Goal: Navigation & Orientation: Find specific page/section

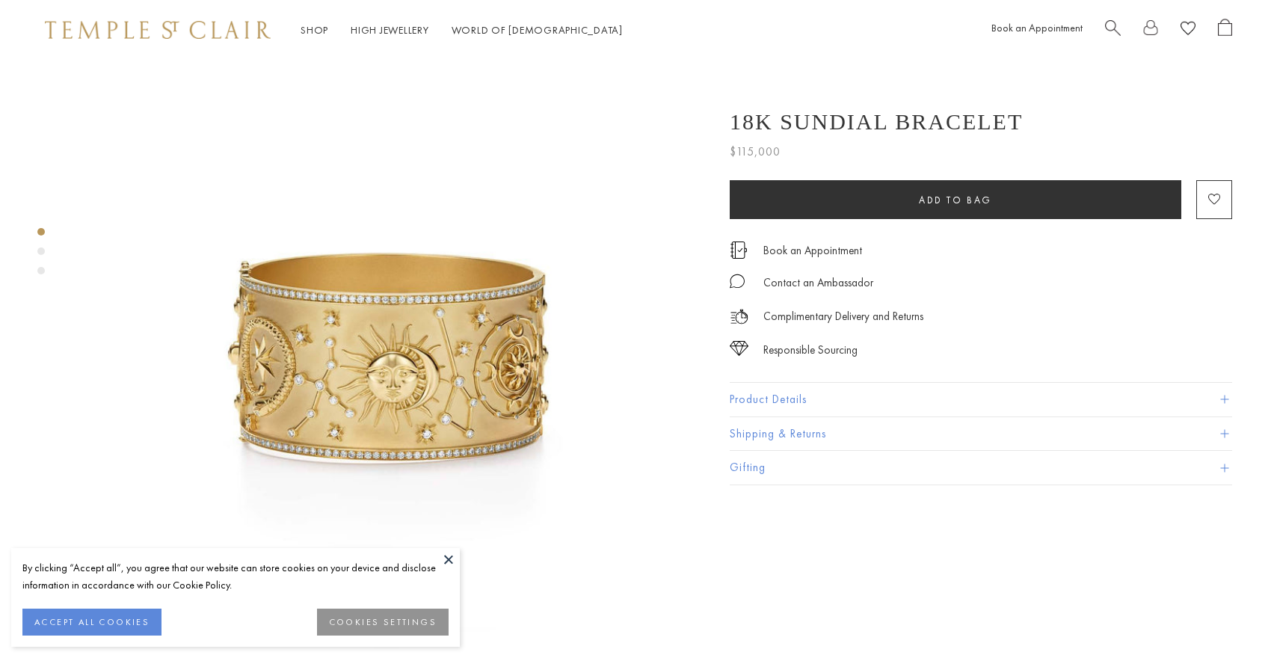
click at [138, 4] on div "Shop Shop Categories Amulets Pendants & Charms Lockets Chains & Leather Cords E…" at bounding box center [638, 30] width 1277 height 60
click at [130, 23] on img at bounding box center [158, 30] width 226 height 18
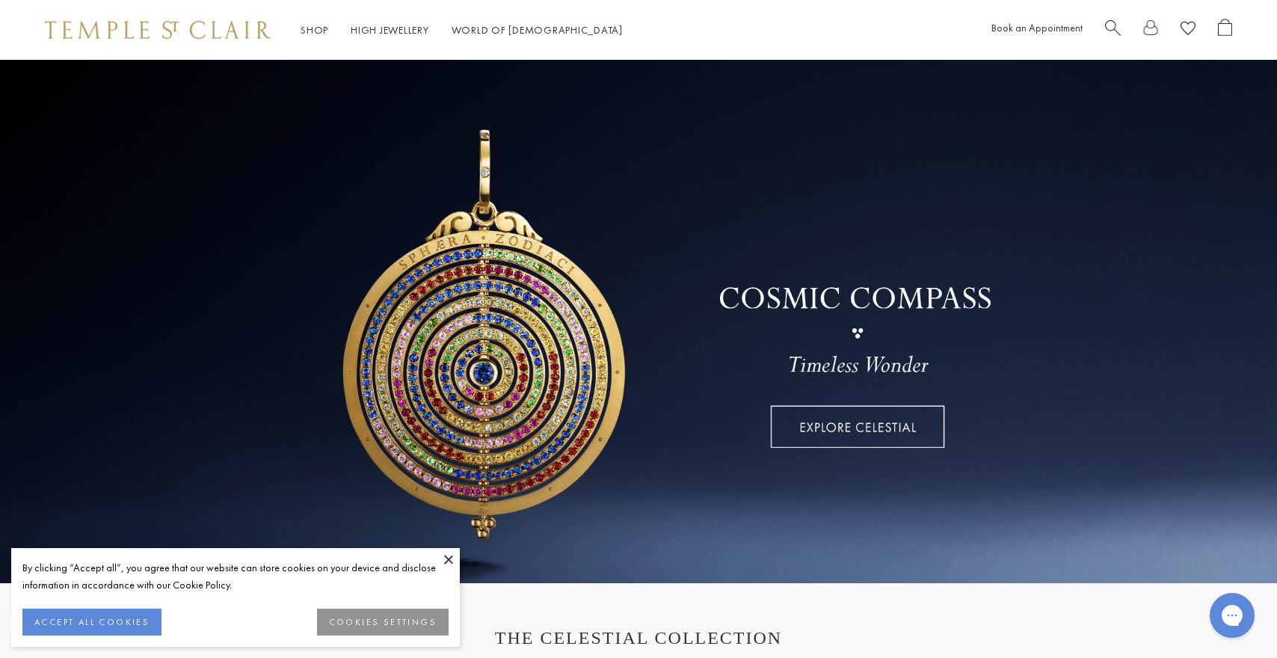
click at [450, 563] on button at bounding box center [449, 559] width 22 height 22
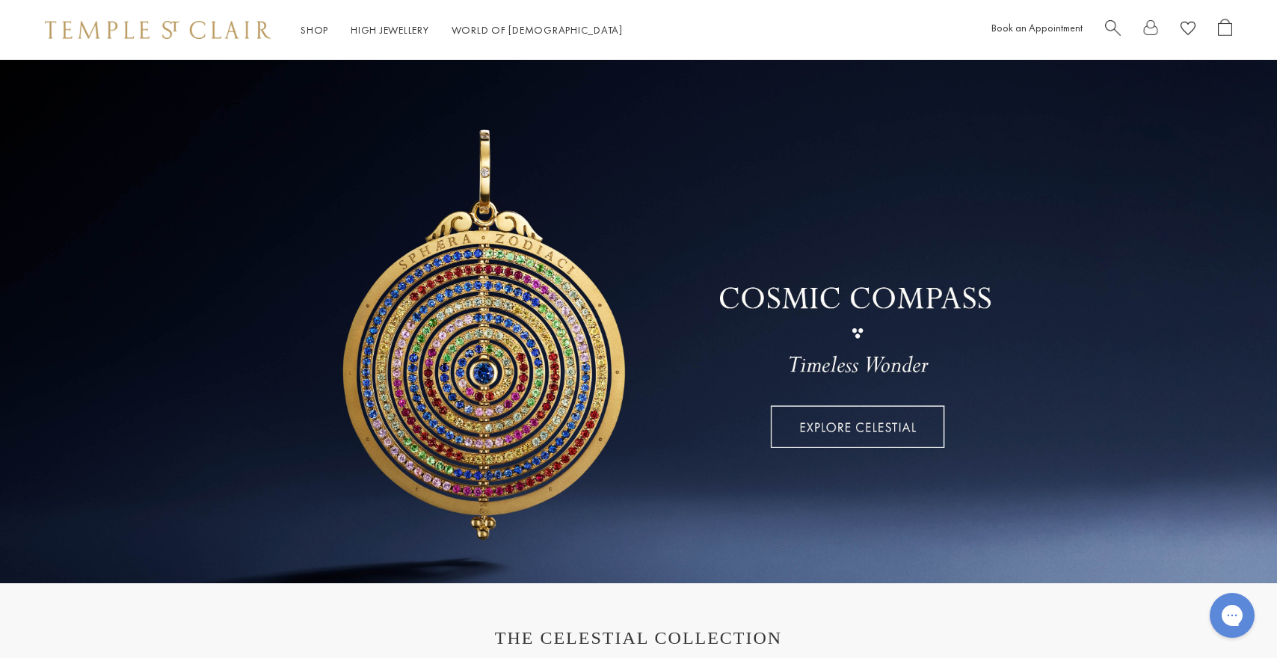
click at [523, 352] on link at bounding box center [638, 322] width 1277 height 524
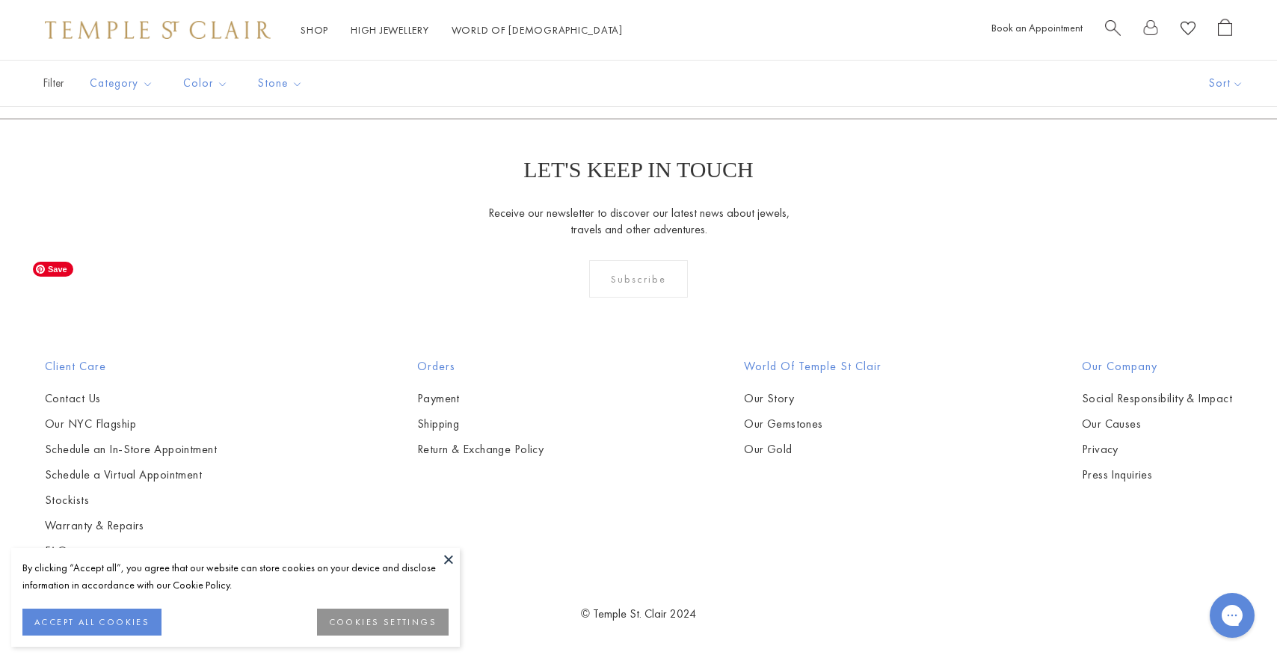
scroll to position [3389, 0]
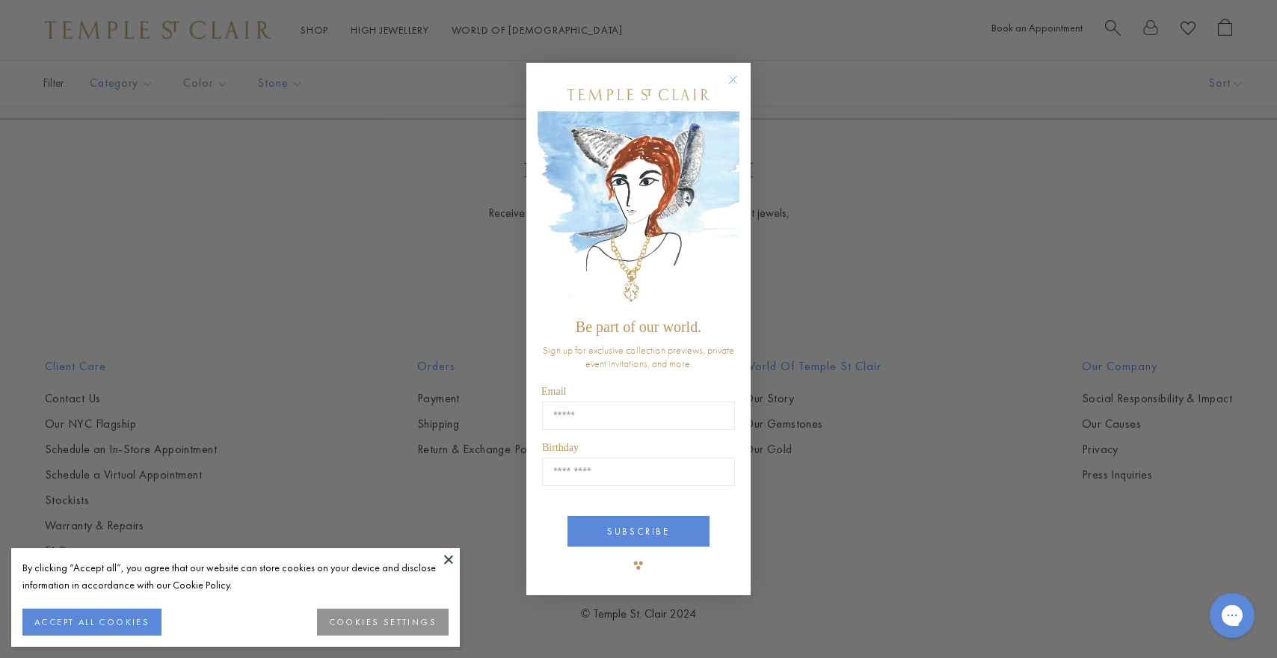
click at [740, 83] on circle "Close dialog" at bounding box center [734, 80] width 18 height 18
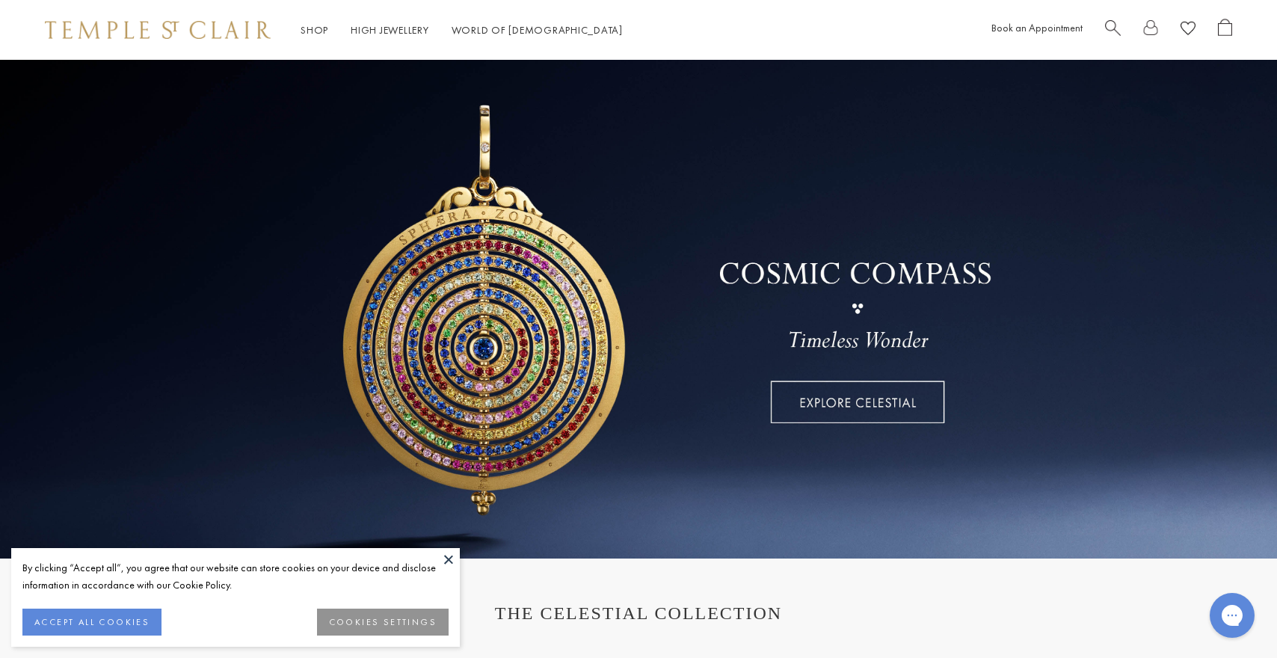
click at [451, 553] on button at bounding box center [449, 559] width 22 height 22
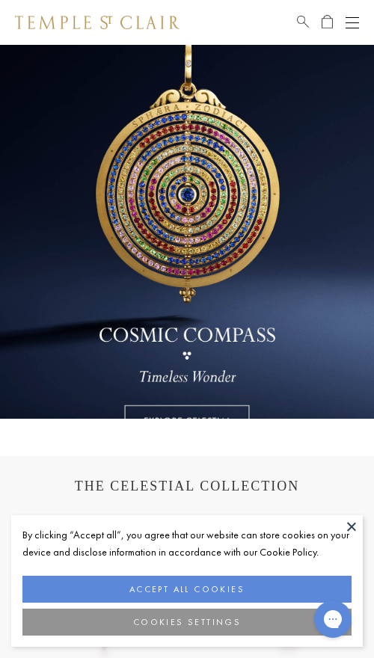
click at [350, 528] on button at bounding box center [351, 526] width 22 height 22
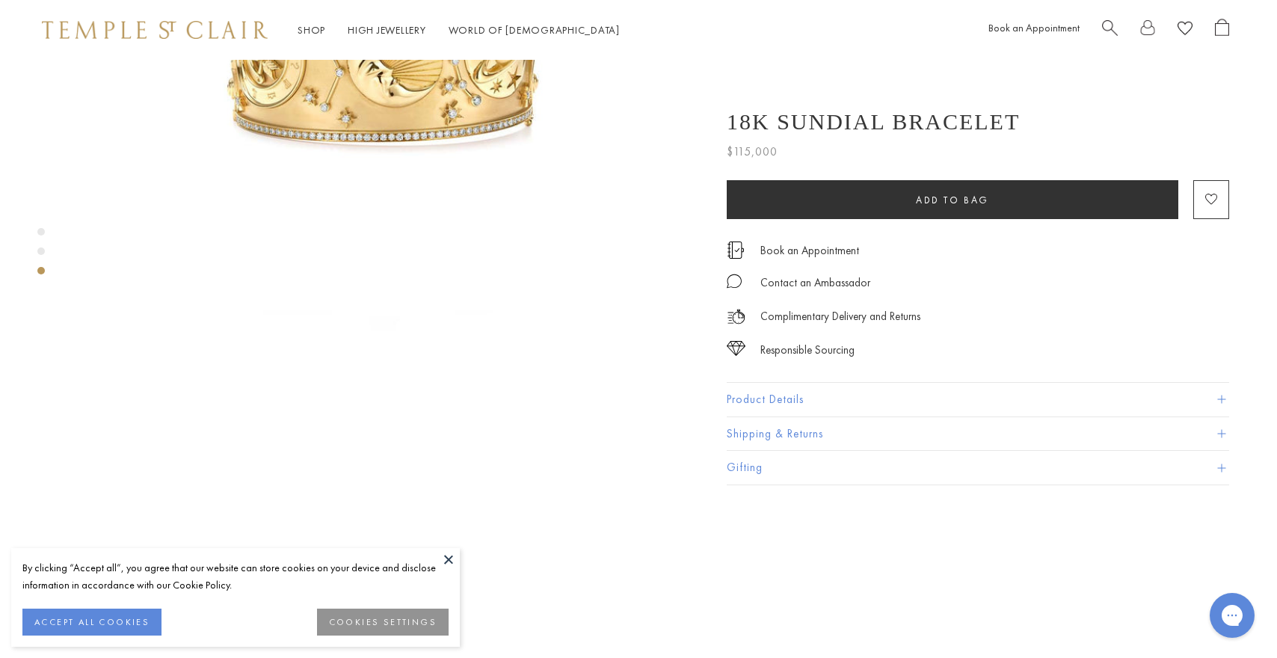
scroll to position [986, 3]
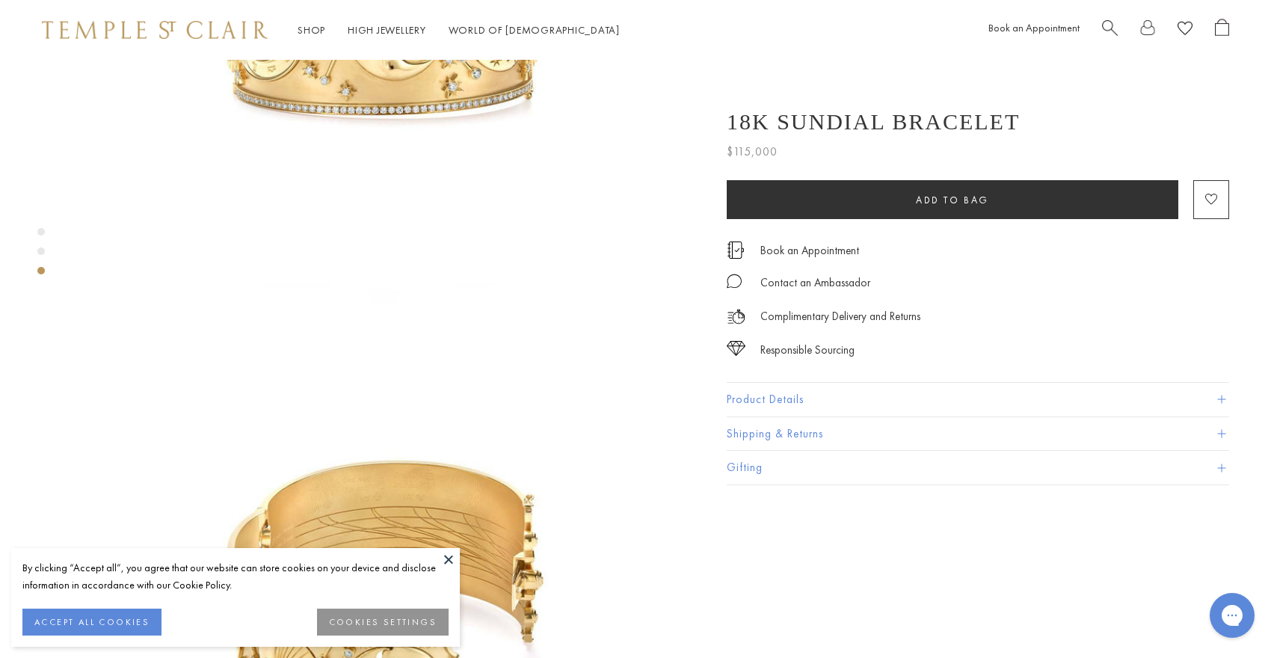
click at [447, 574] on div "By clicking “Accept all”, you agree that our website can store cookies on your …" at bounding box center [235, 576] width 426 height 34
click at [447, 557] on button at bounding box center [449, 559] width 22 height 22
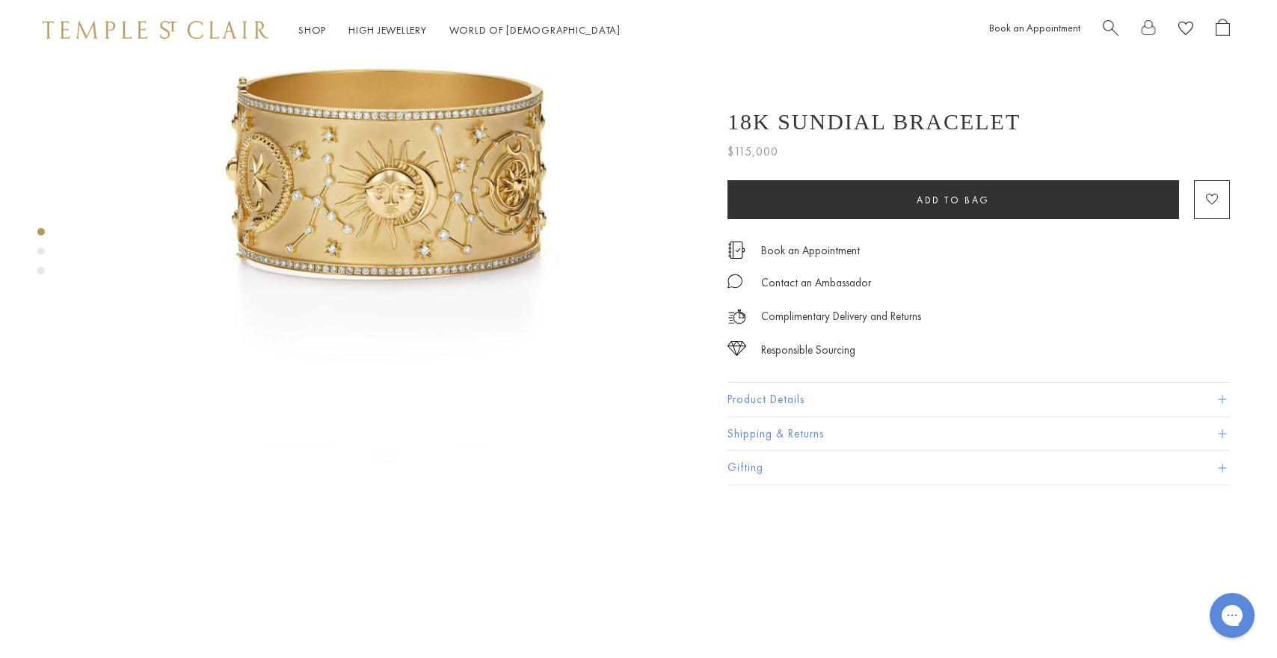
scroll to position [0, 2]
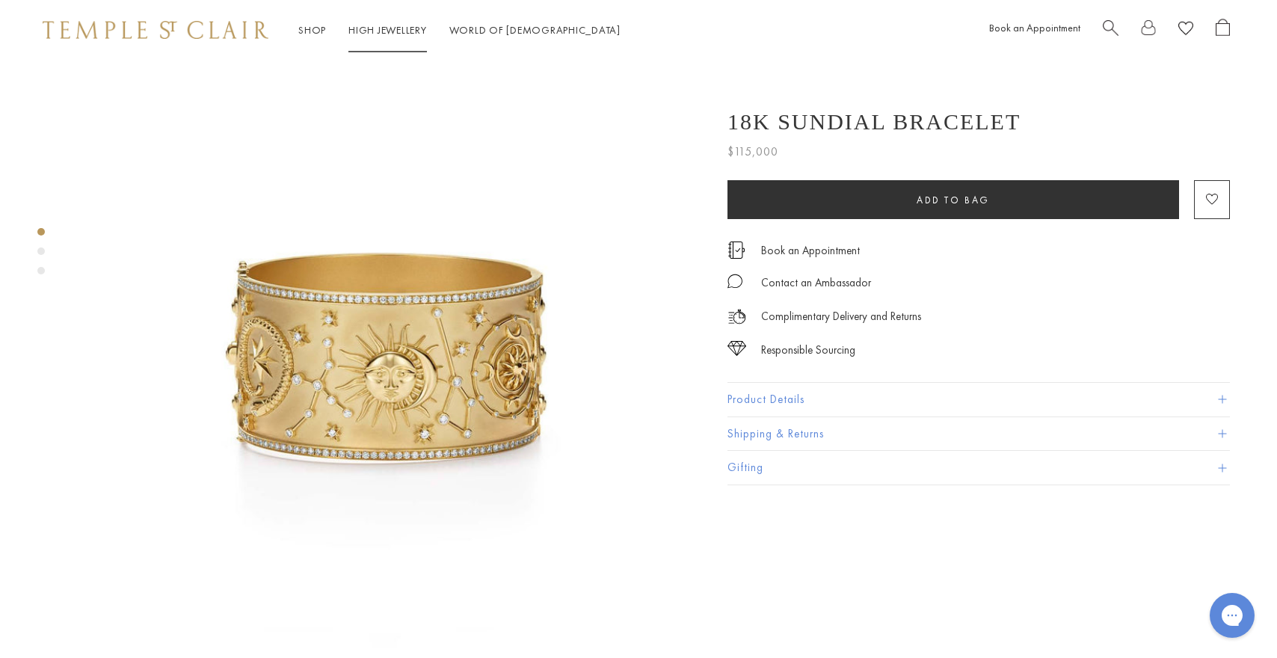
click at [386, 22] on li "High Jewellery High Jewellery" at bounding box center [388, 30] width 79 height 19
click at [388, 29] on link "High Jewellery High Jewellery" at bounding box center [388, 29] width 79 height 13
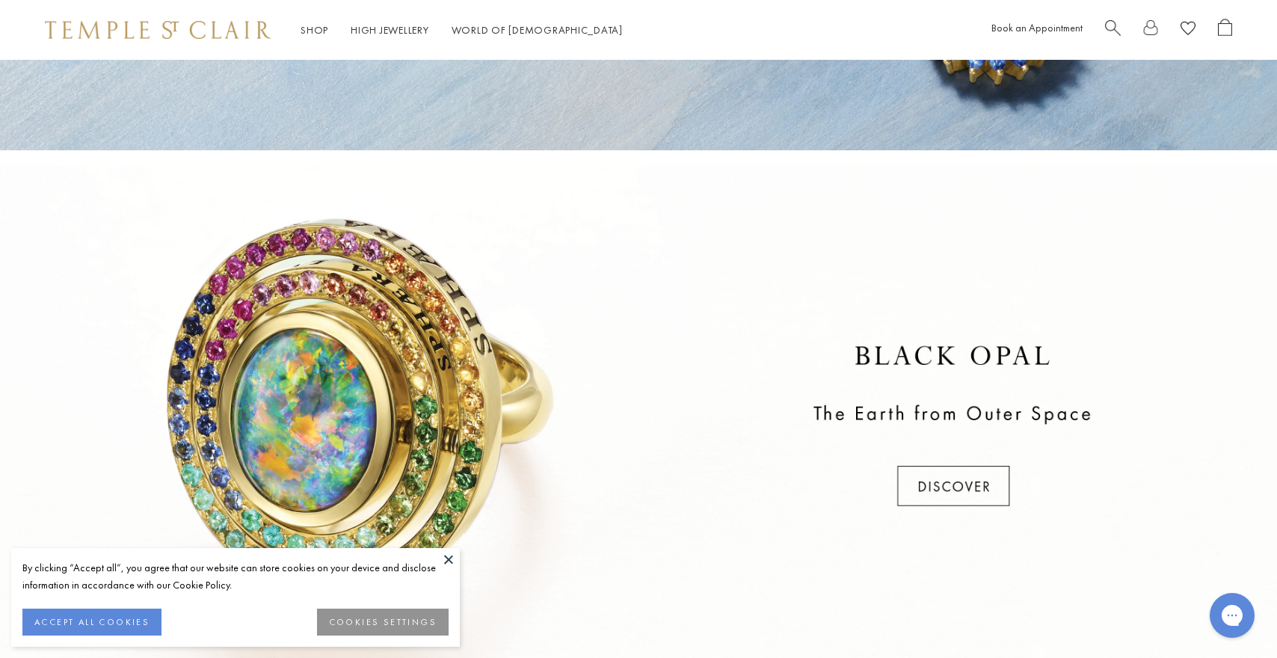
click at [444, 562] on button at bounding box center [449, 559] width 22 height 22
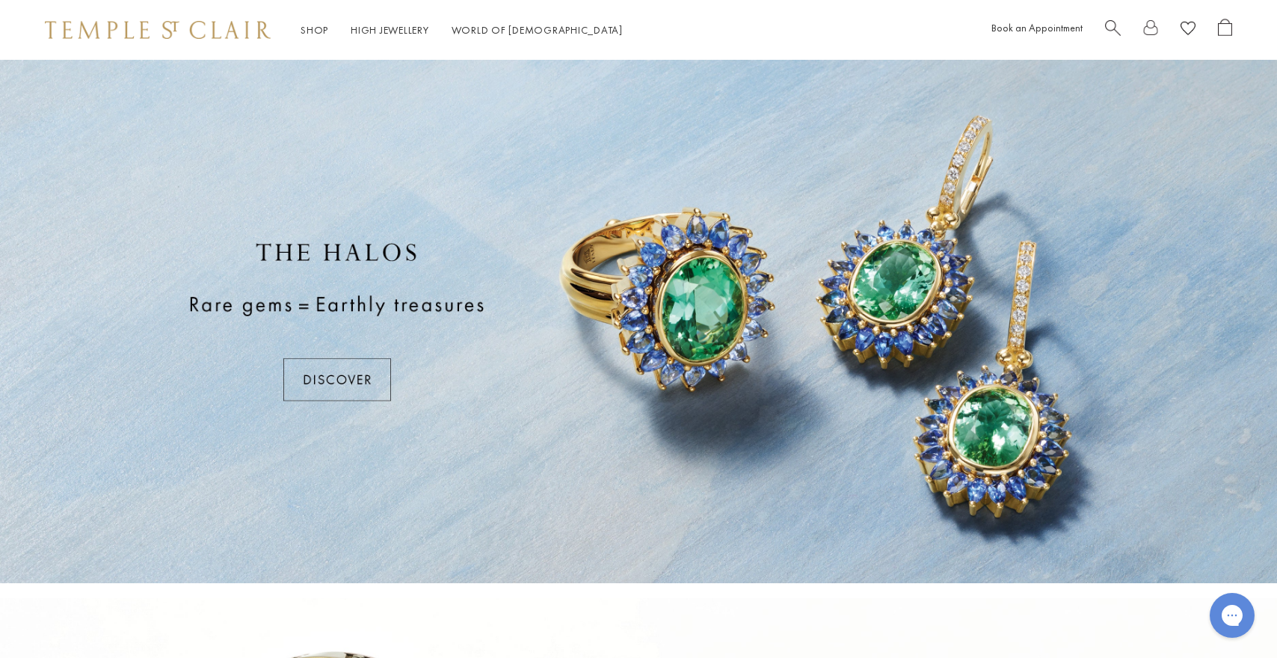
click at [339, 373] on div at bounding box center [638, 322] width 1277 height 524
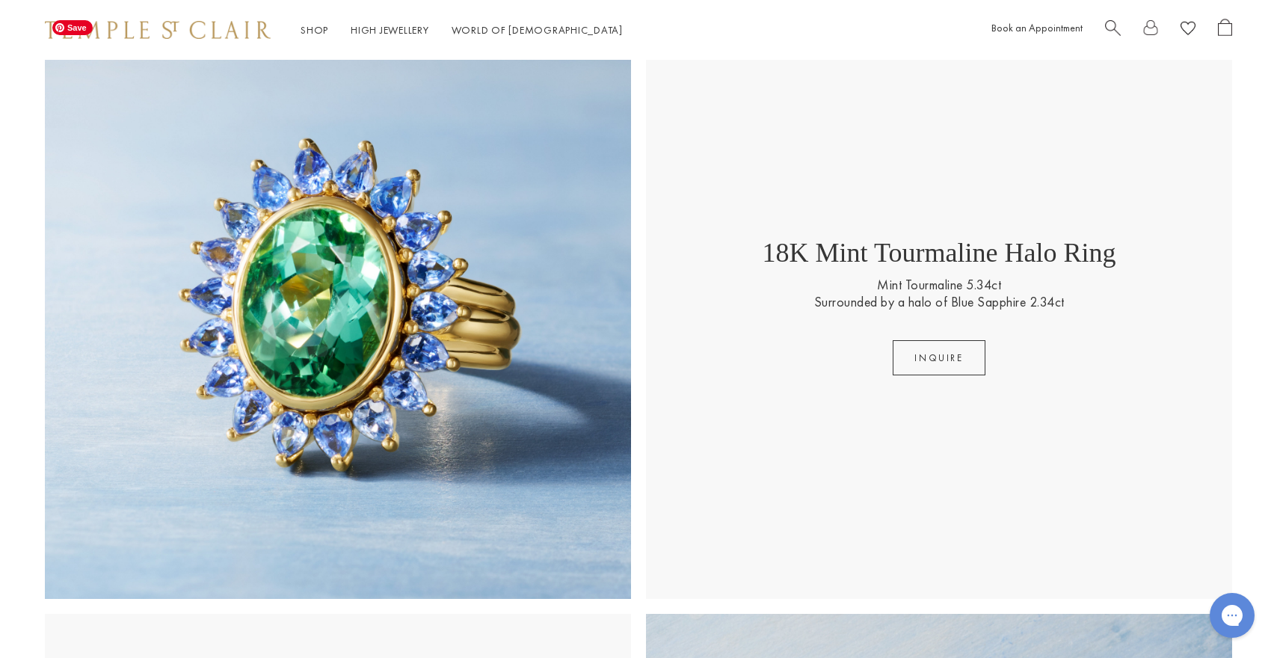
scroll to position [595, 0]
